Goal: Information Seeking & Learning: Learn about a topic

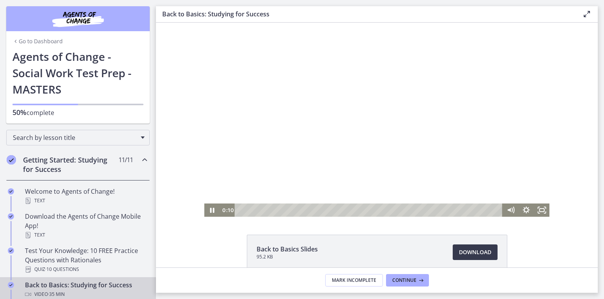
click at [382, 157] on div at bounding box center [376, 120] width 345 height 194
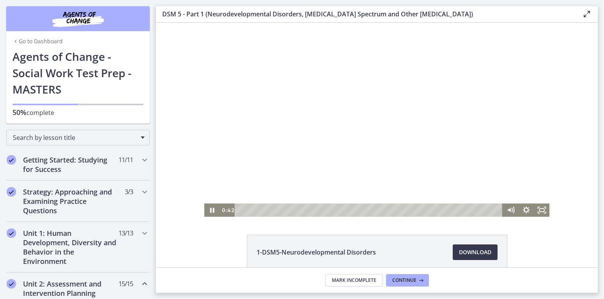
click at [385, 97] on div at bounding box center [376, 120] width 345 height 194
